Goal: Transaction & Acquisition: Subscribe to service/newsletter

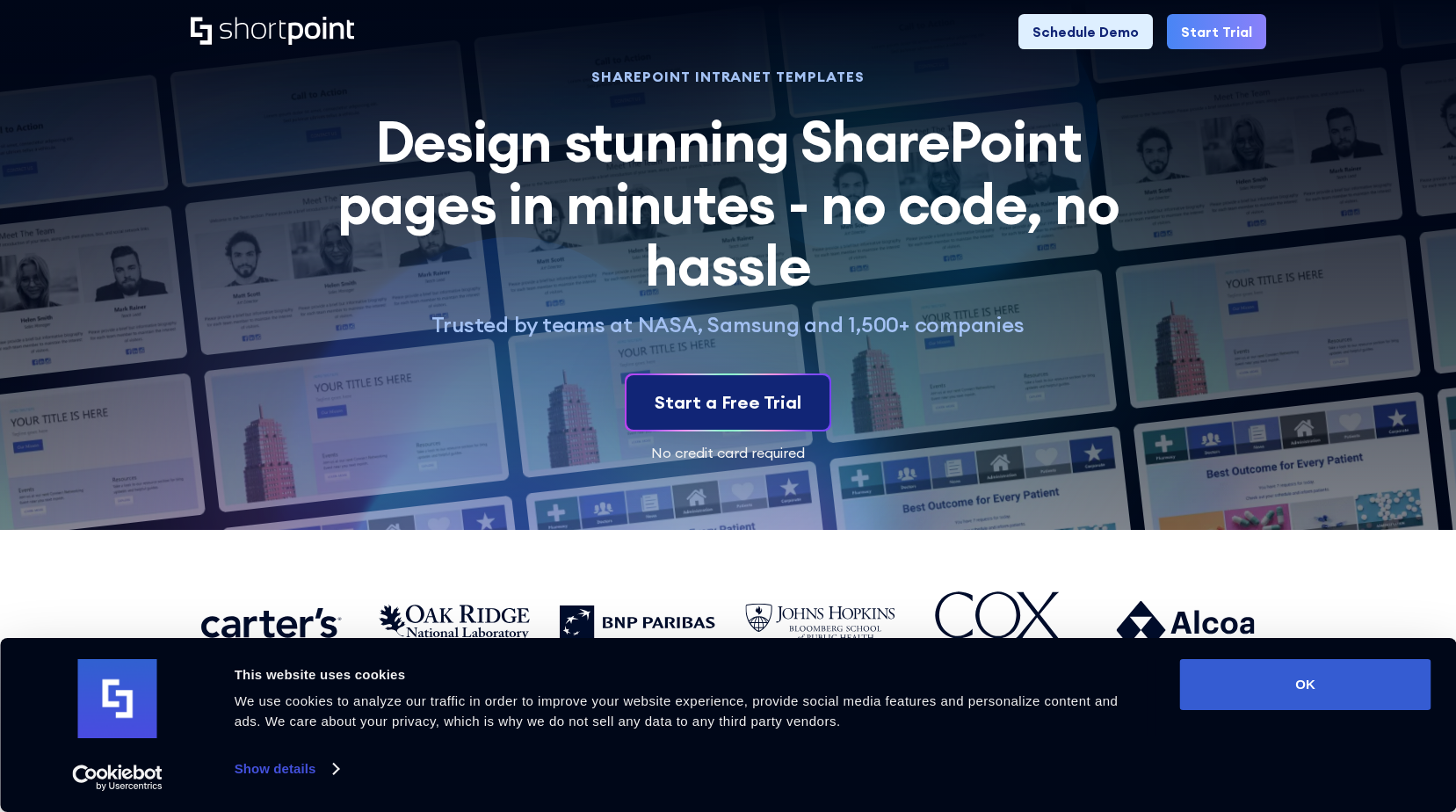
click at [717, 397] on div "Start a Free Trial" at bounding box center [728, 402] width 147 height 26
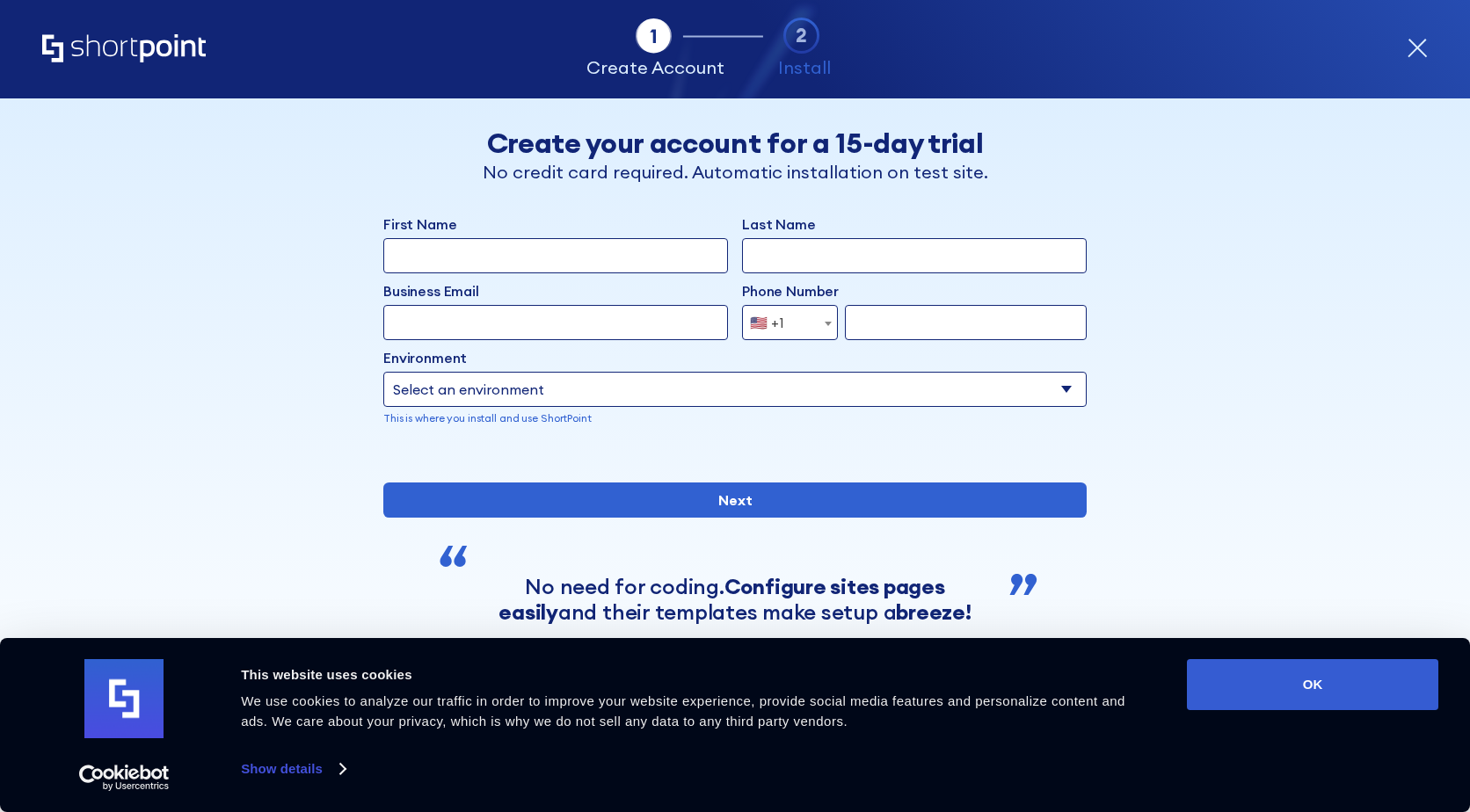
click at [624, 258] on input "First Name" at bounding box center [556, 256] width 344 height 36
type input "LEmy"
type input "Kent"
type input "[PERSON_NAME]"
type input "[DOMAIN_NAME][EMAIL_ADDRESS][PERSON_NAME][DOMAIN_NAME]"
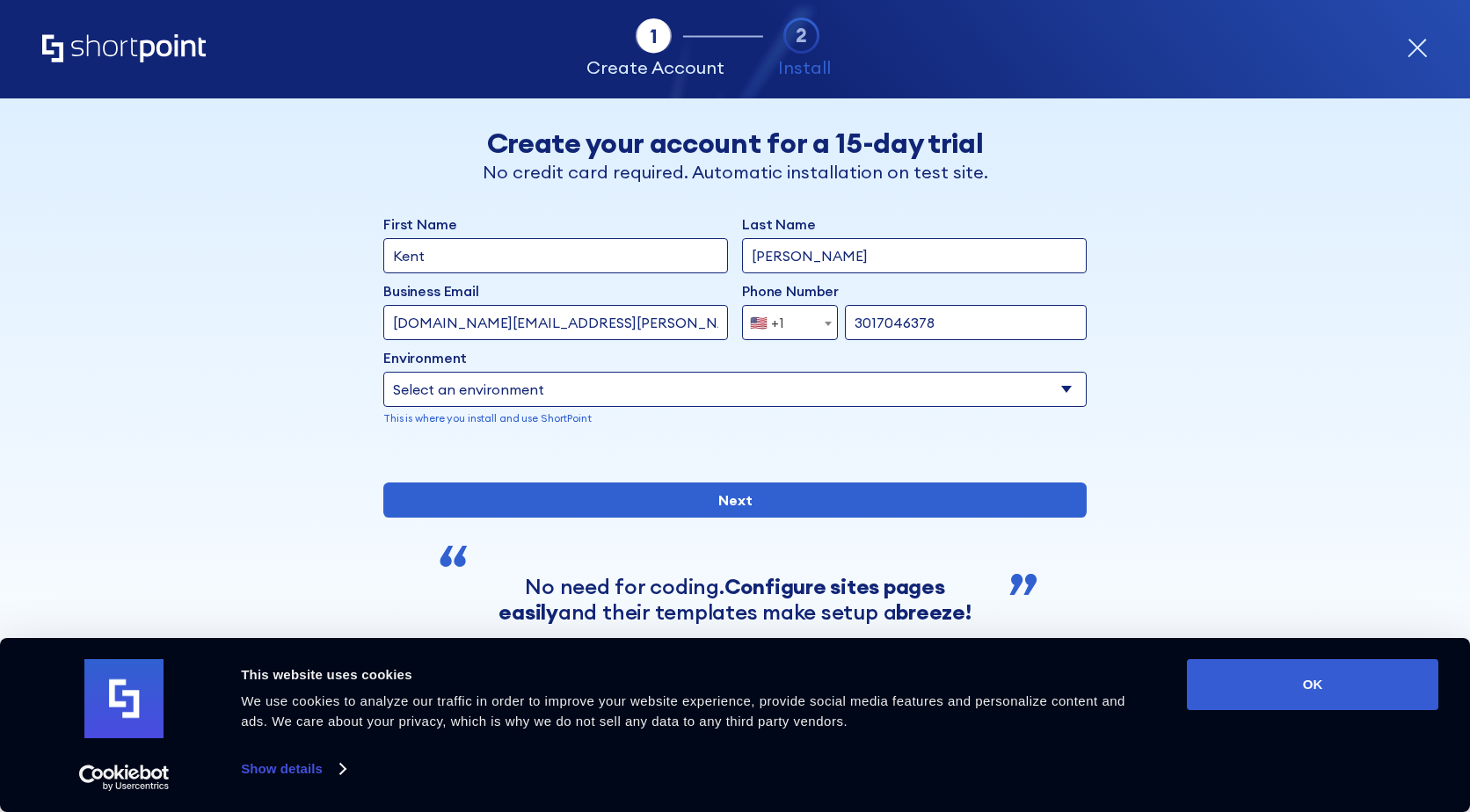
type input "3017046378"
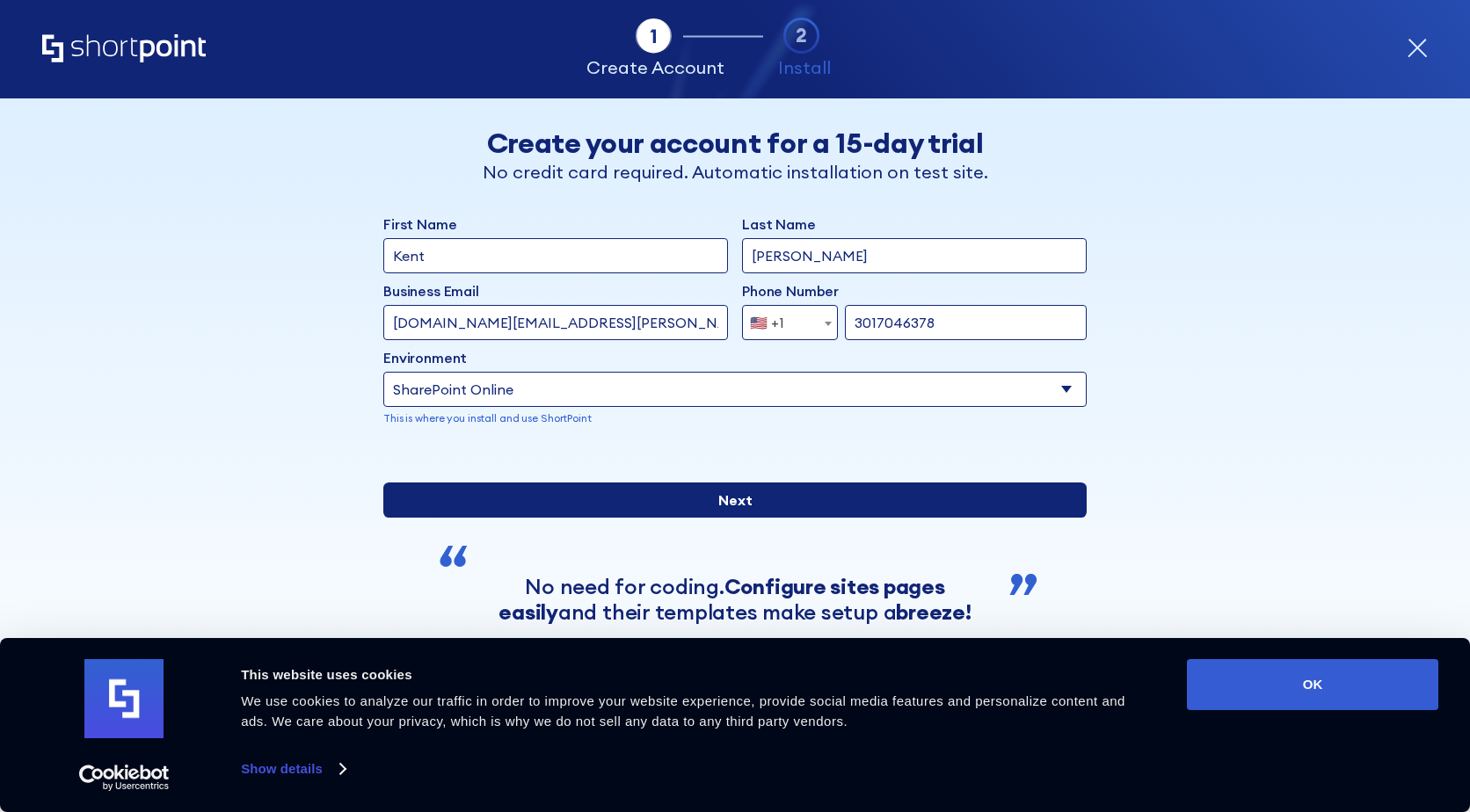
scroll to position [141, 0]
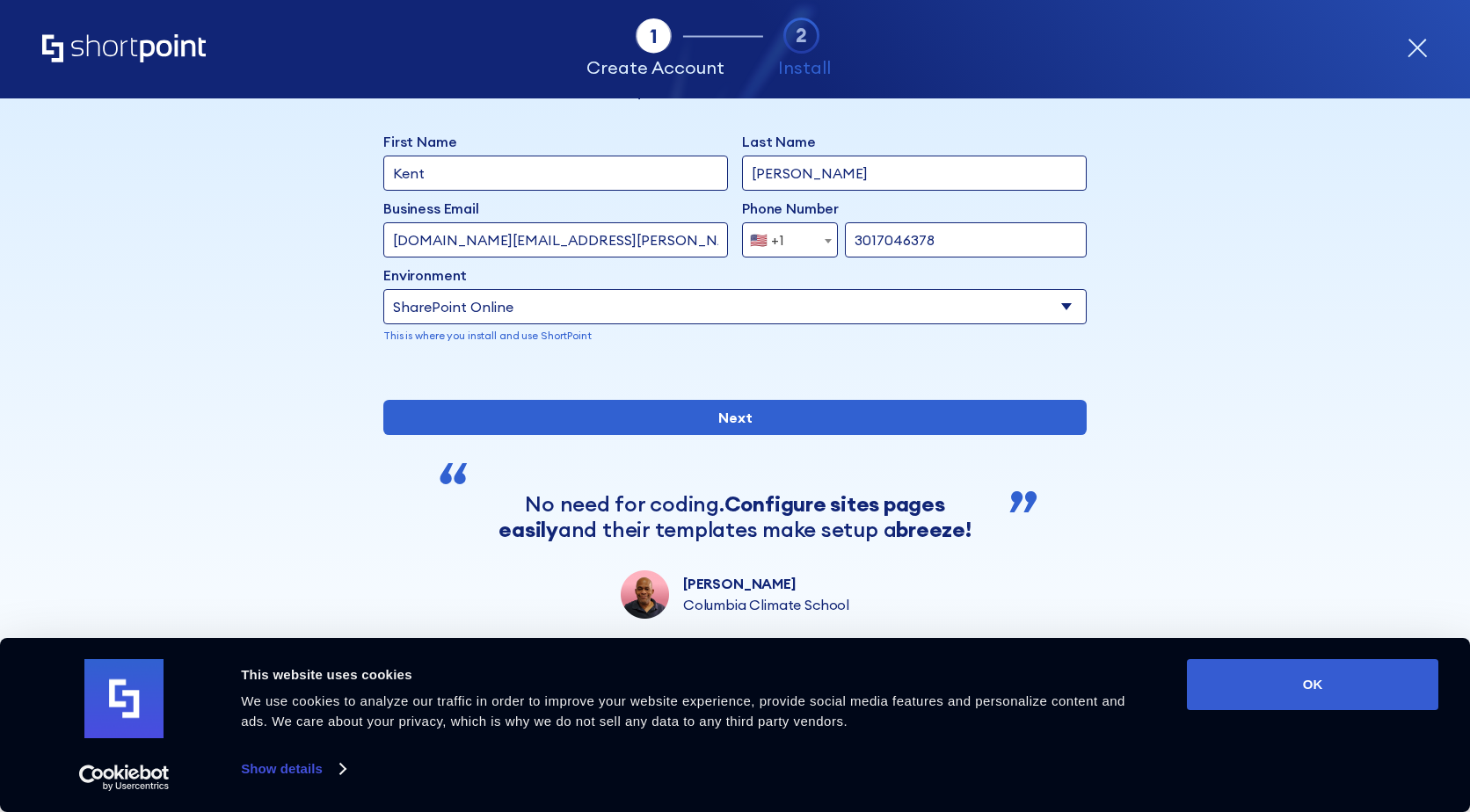
select select "Microsoft 365"
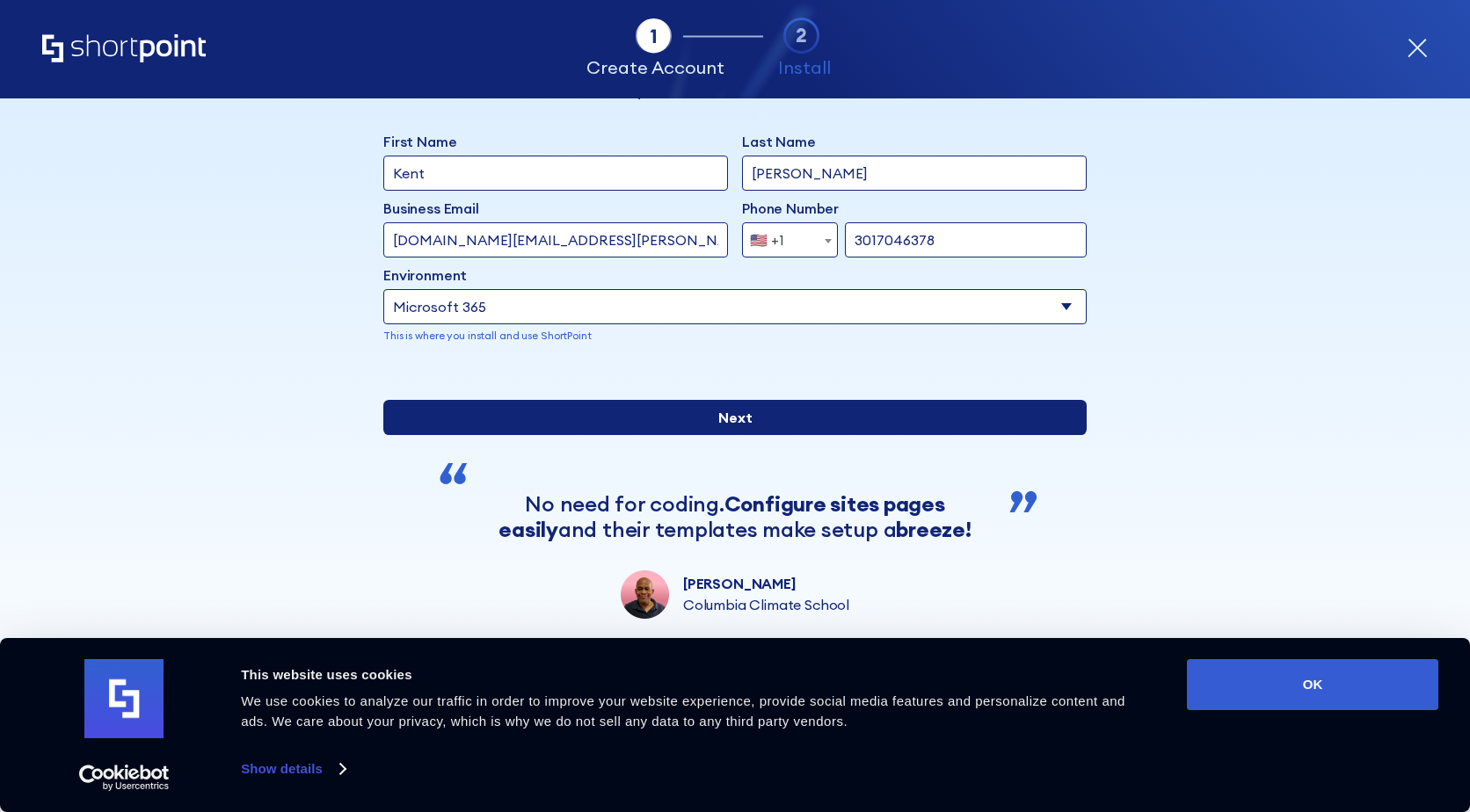
click at [673, 426] on input "Next" at bounding box center [735, 417] width 704 height 36
